Goal: Transaction & Acquisition: Purchase product/service

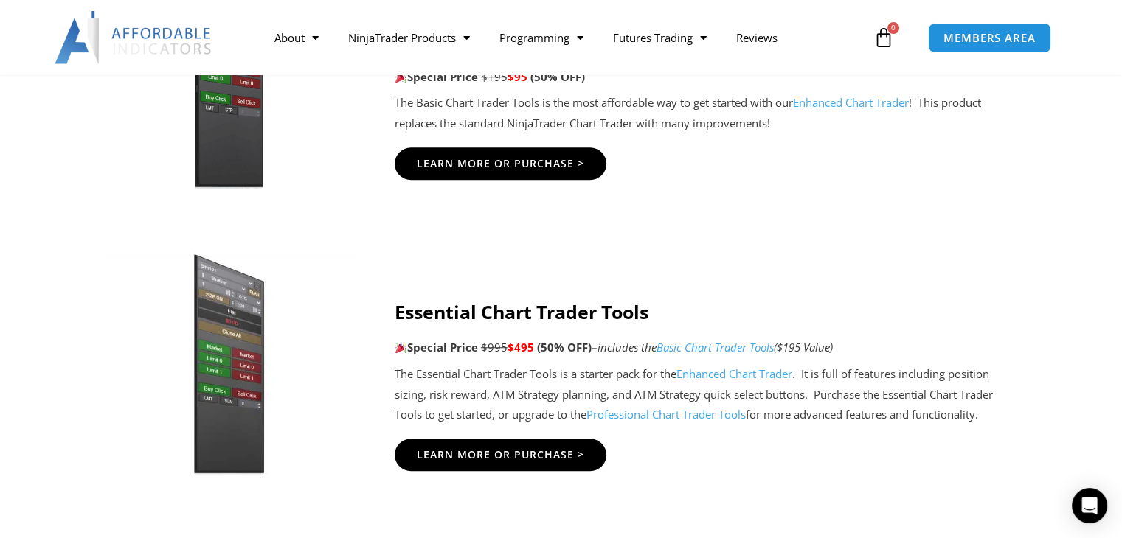
scroll to position [1084, 0]
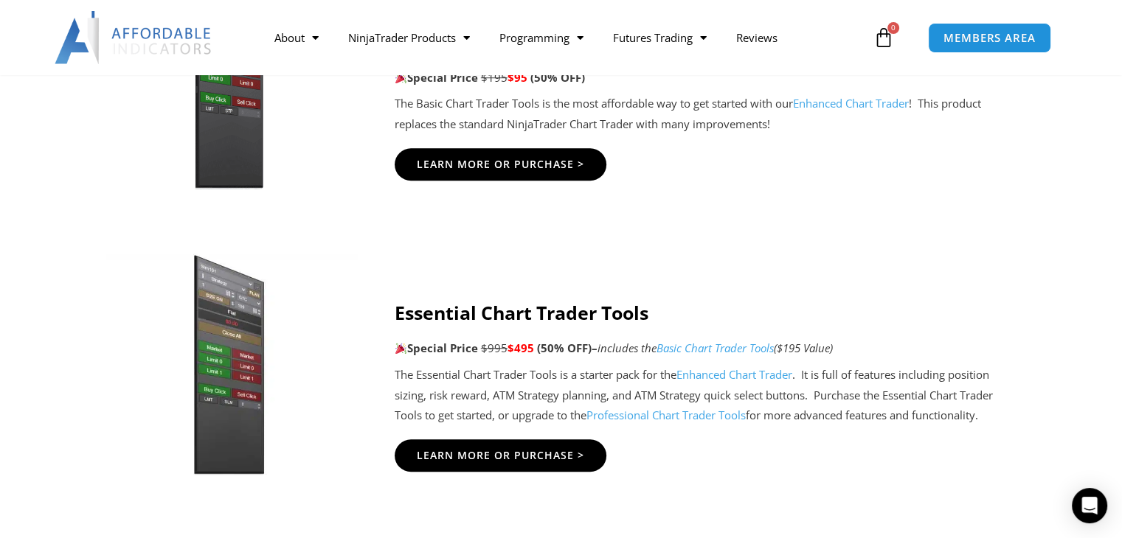
click at [757, 369] on link "Enhanced Chart Trader" at bounding box center [734, 374] width 116 height 15
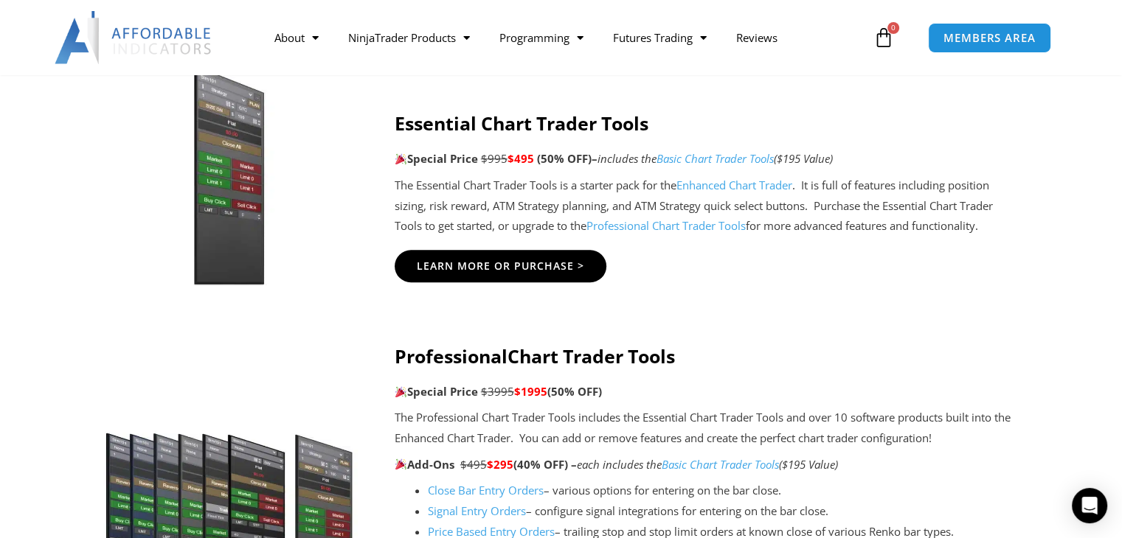
scroll to position [1273, 0]
click at [746, 187] on link "Enhanced Chart Trader" at bounding box center [734, 185] width 116 height 15
click at [566, 271] on span "Learn More Or Purchase >" at bounding box center [500, 266] width 184 height 11
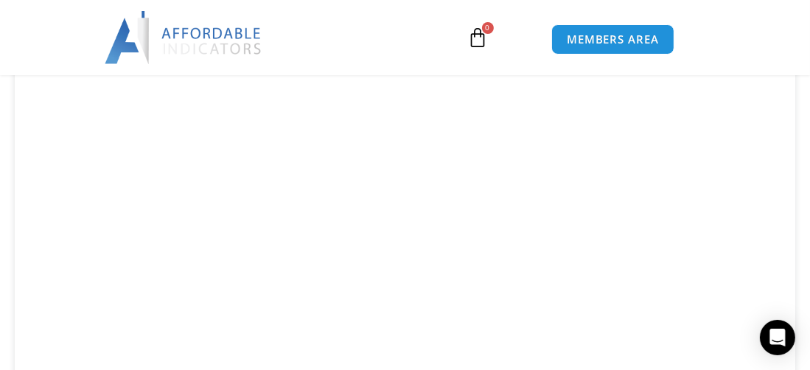
scroll to position [1252, 0]
